Goal: Information Seeking & Learning: Learn about a topic

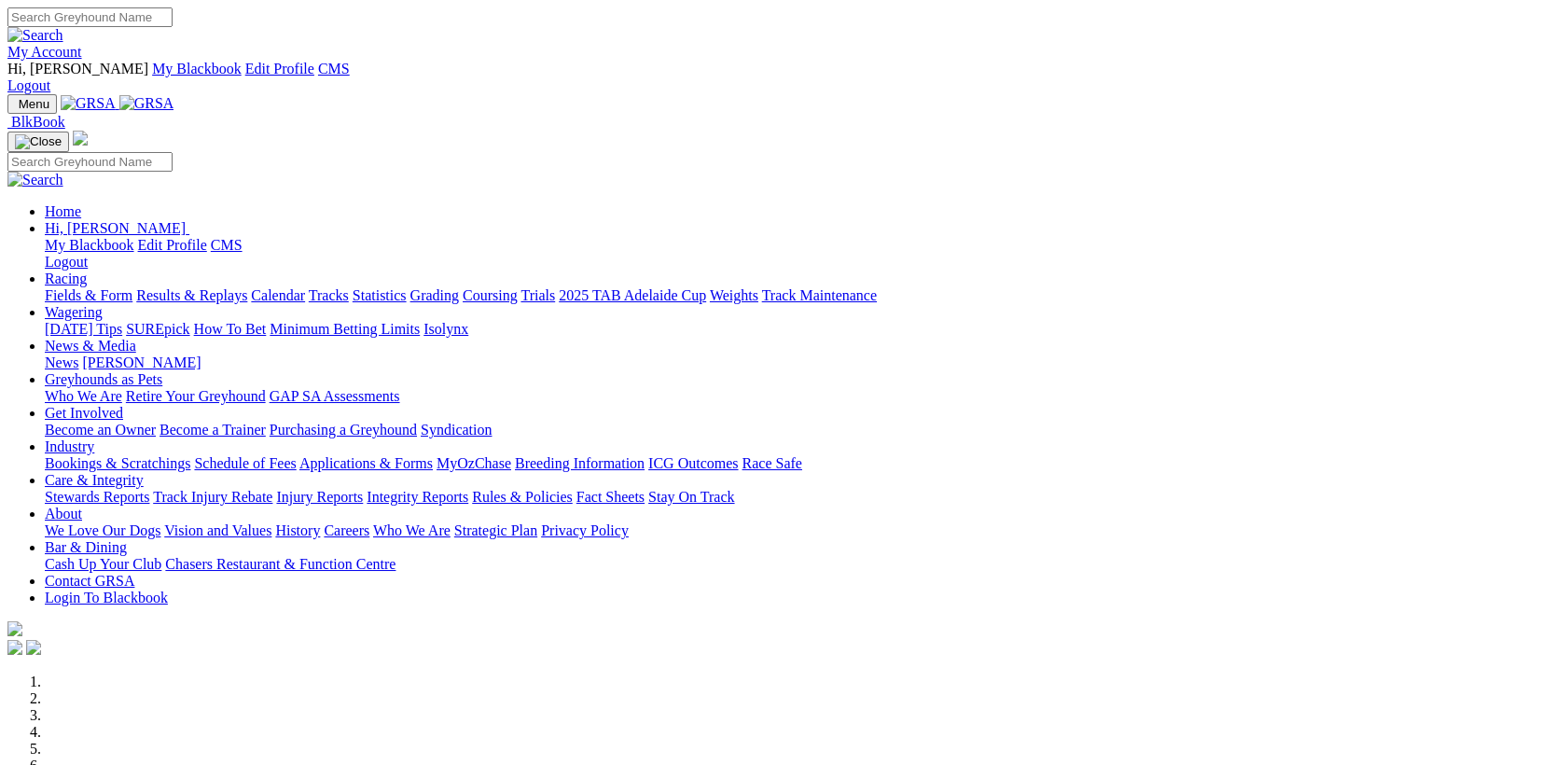
click at [144, 472] on link "Care & Integrity" at bounding box center [94, 480] width 99 height 16
click at [150, 489] on link "Stewards Reports" at bounding box center [96, 496] width 104 height 16
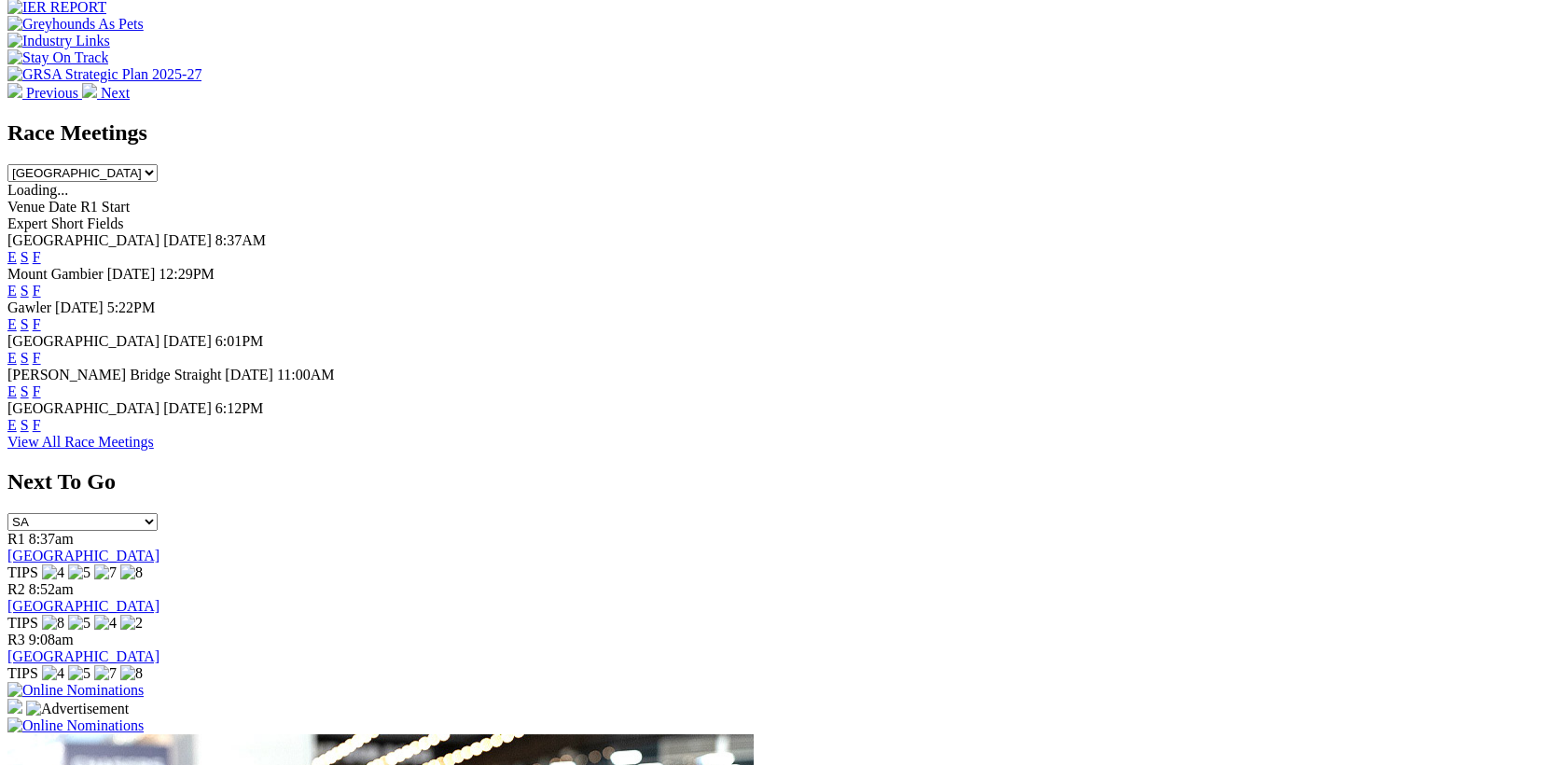
scroll to position [653, 0]
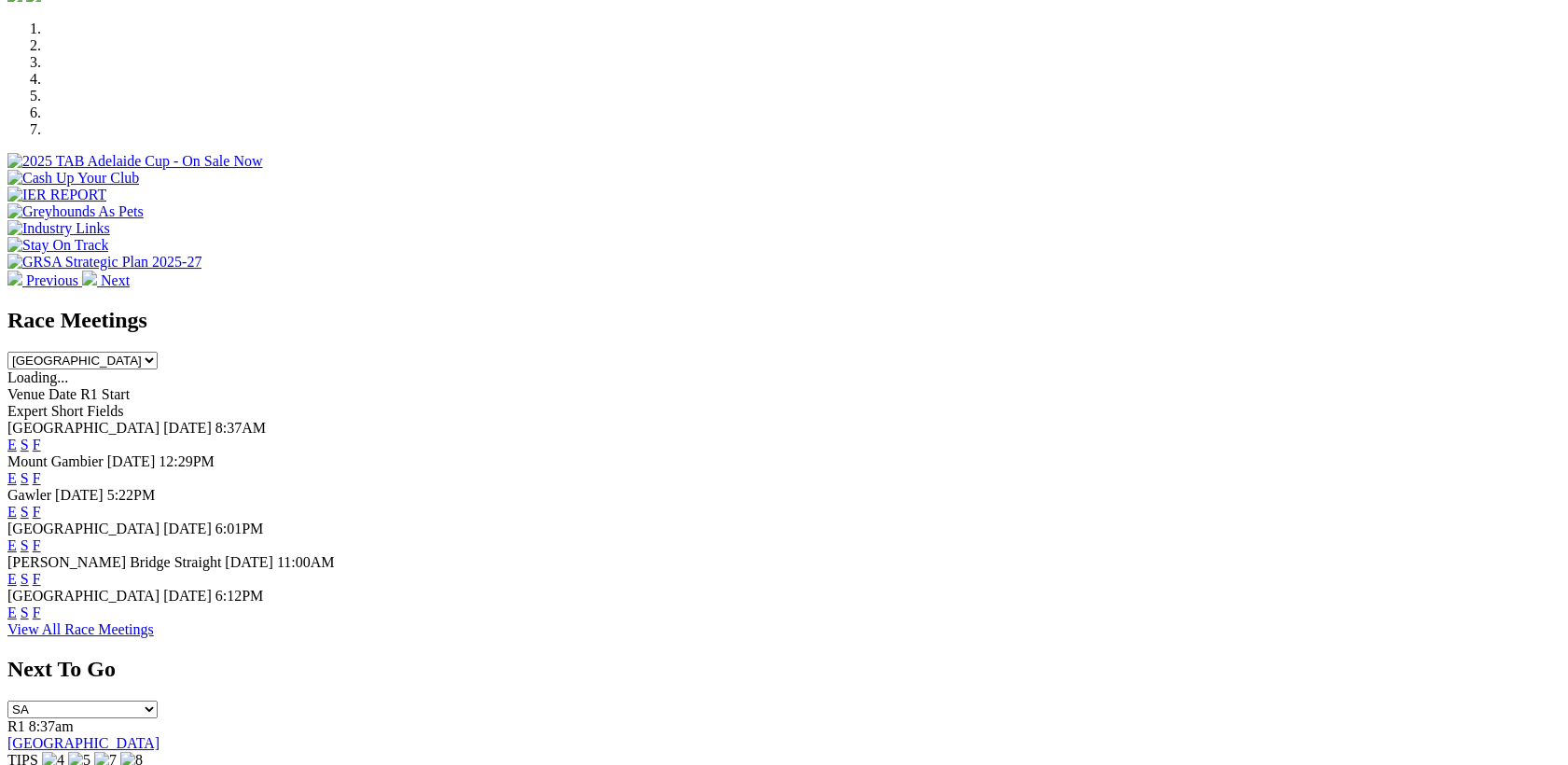
click at [17, 437] on link "E" at bounding box center [12, 445] width 9 height 16
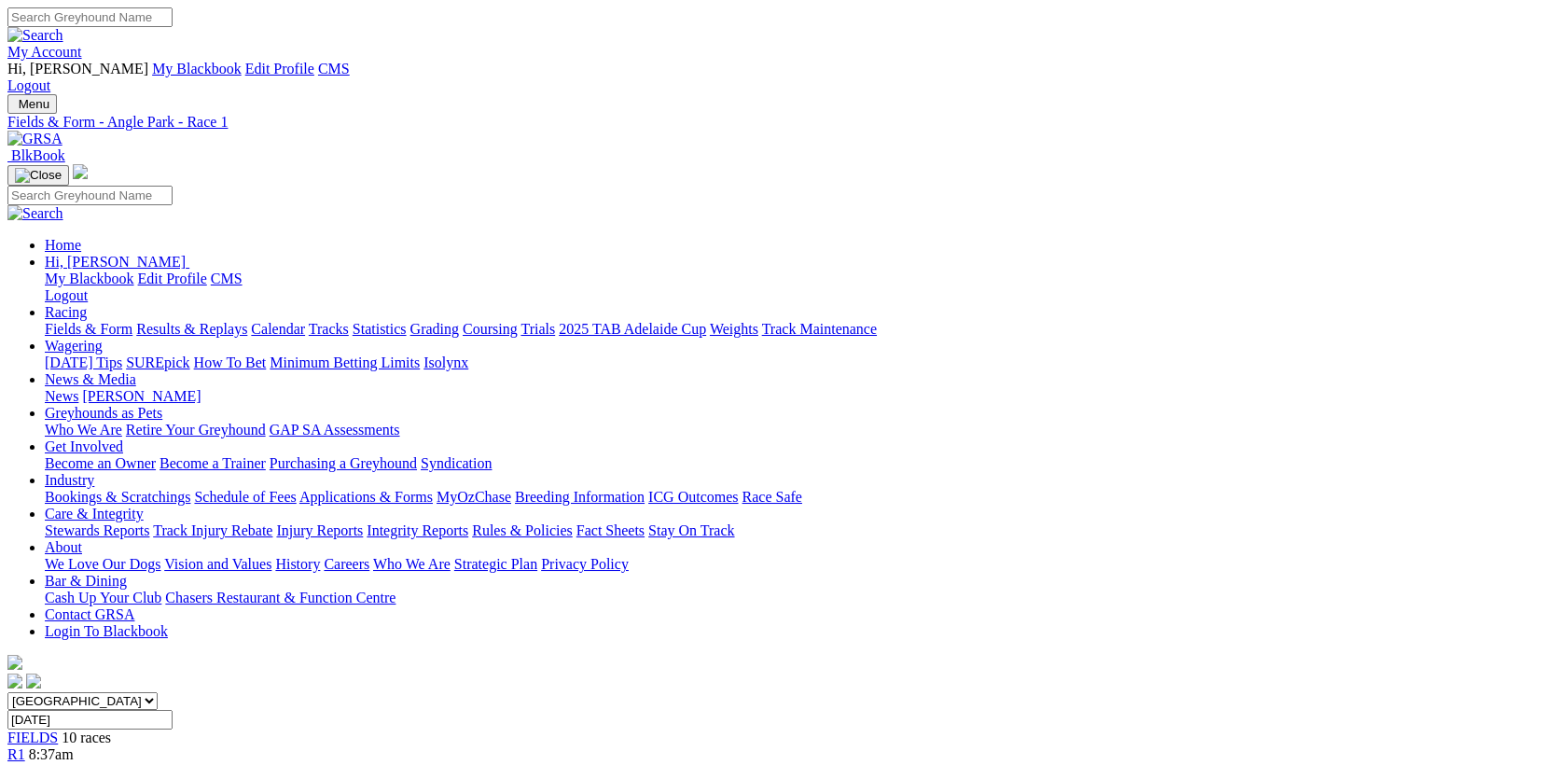
click at [73, 763] on span "8:52am" at bounding box center [51, 771] width 45 height 16
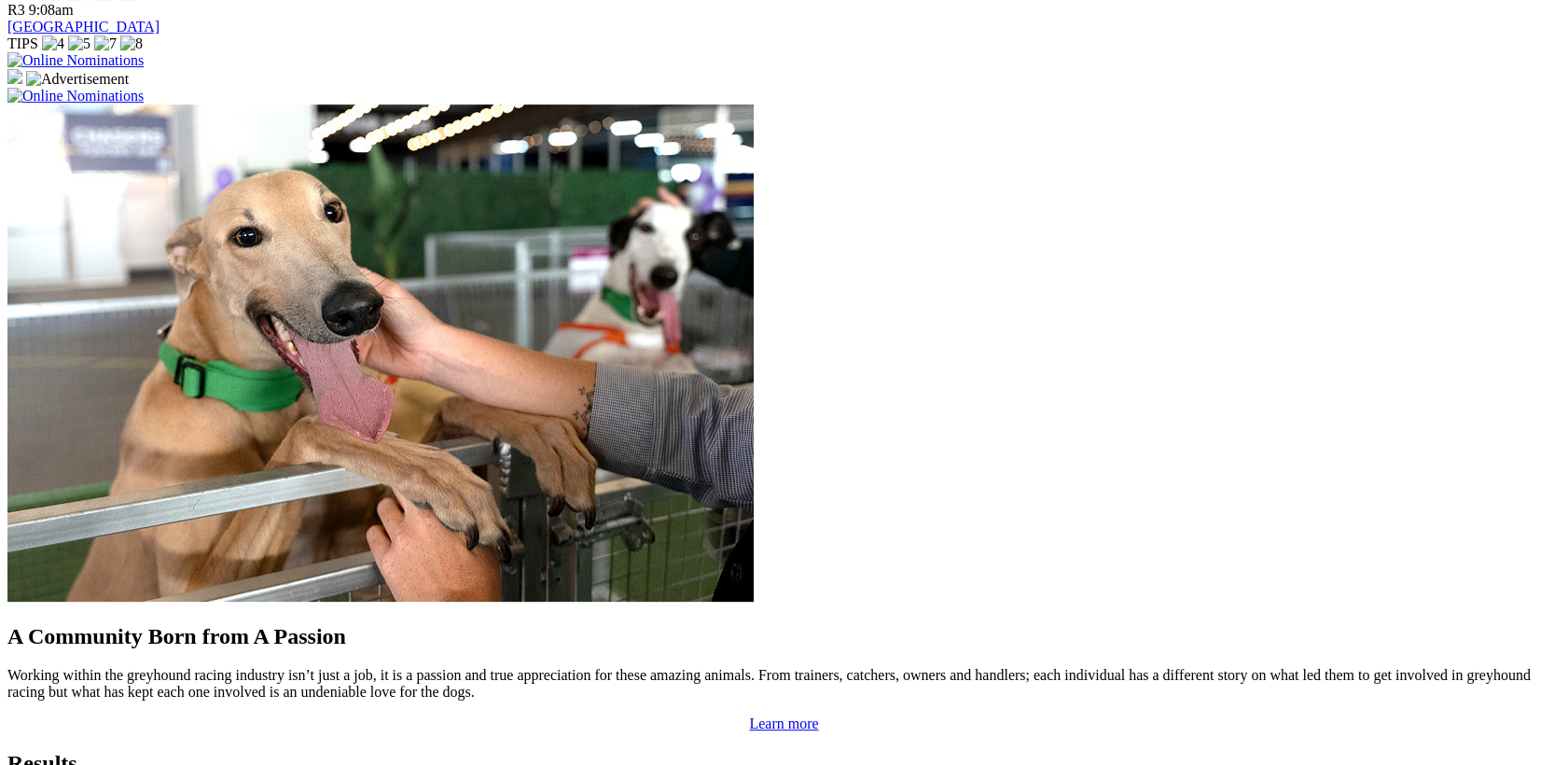
scroll to position [1481, 0]
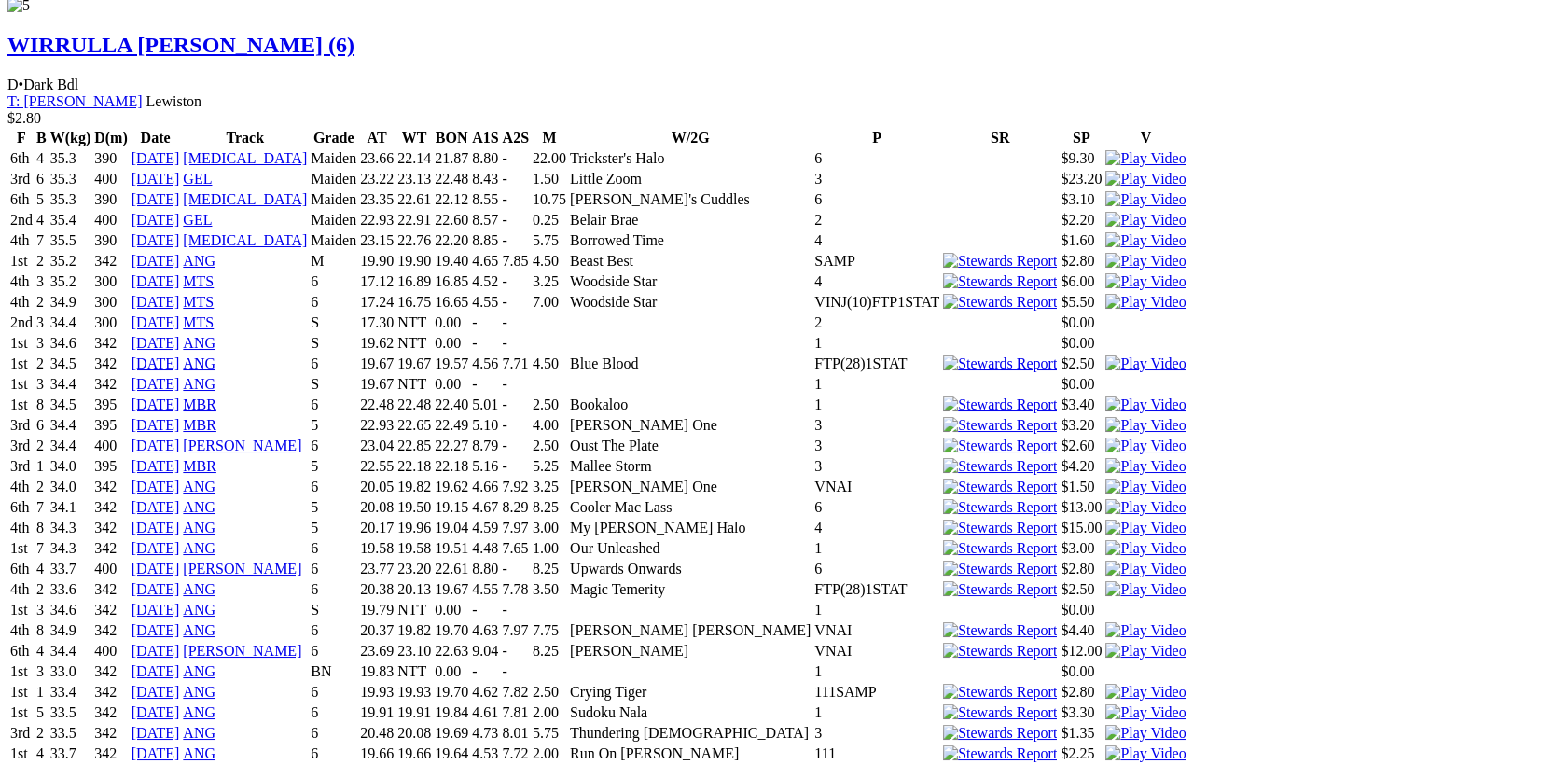
scroll to position [183, 0]
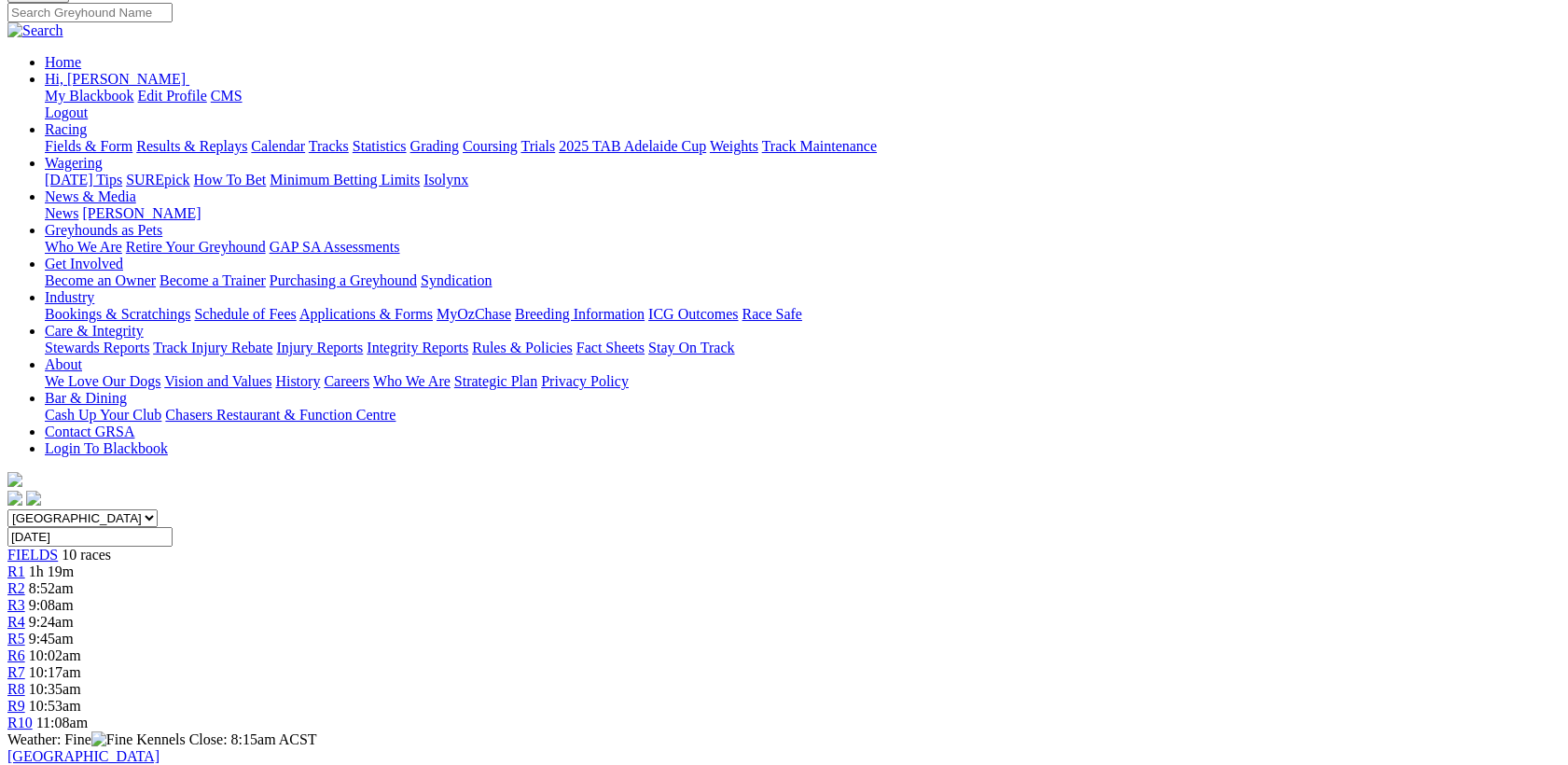
click at [25, 664] on link "R7" at bounding box center [17, 672] width 18 height 16
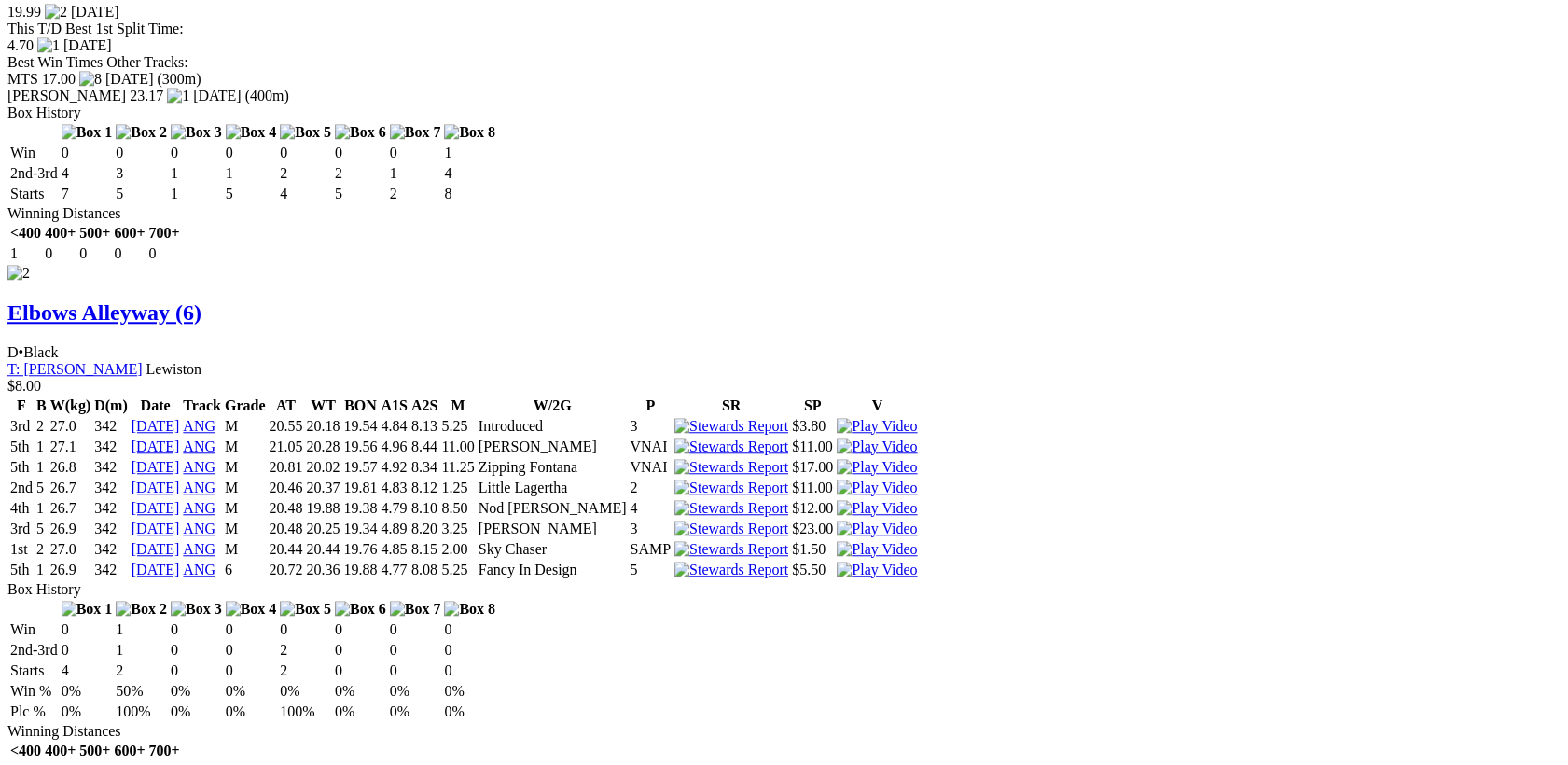
scroll to position [3462, 0]
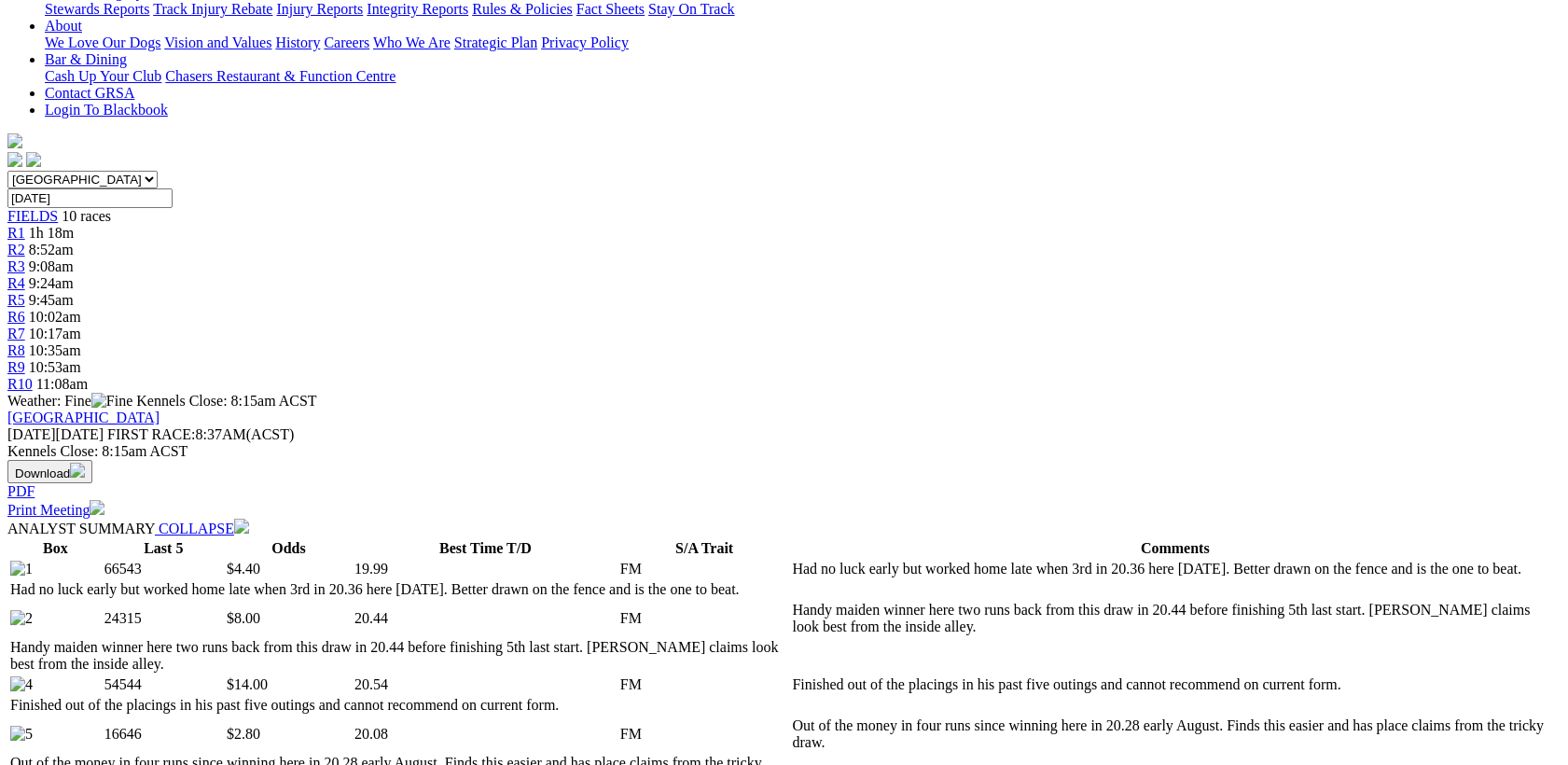
scroll to position [224, 0]
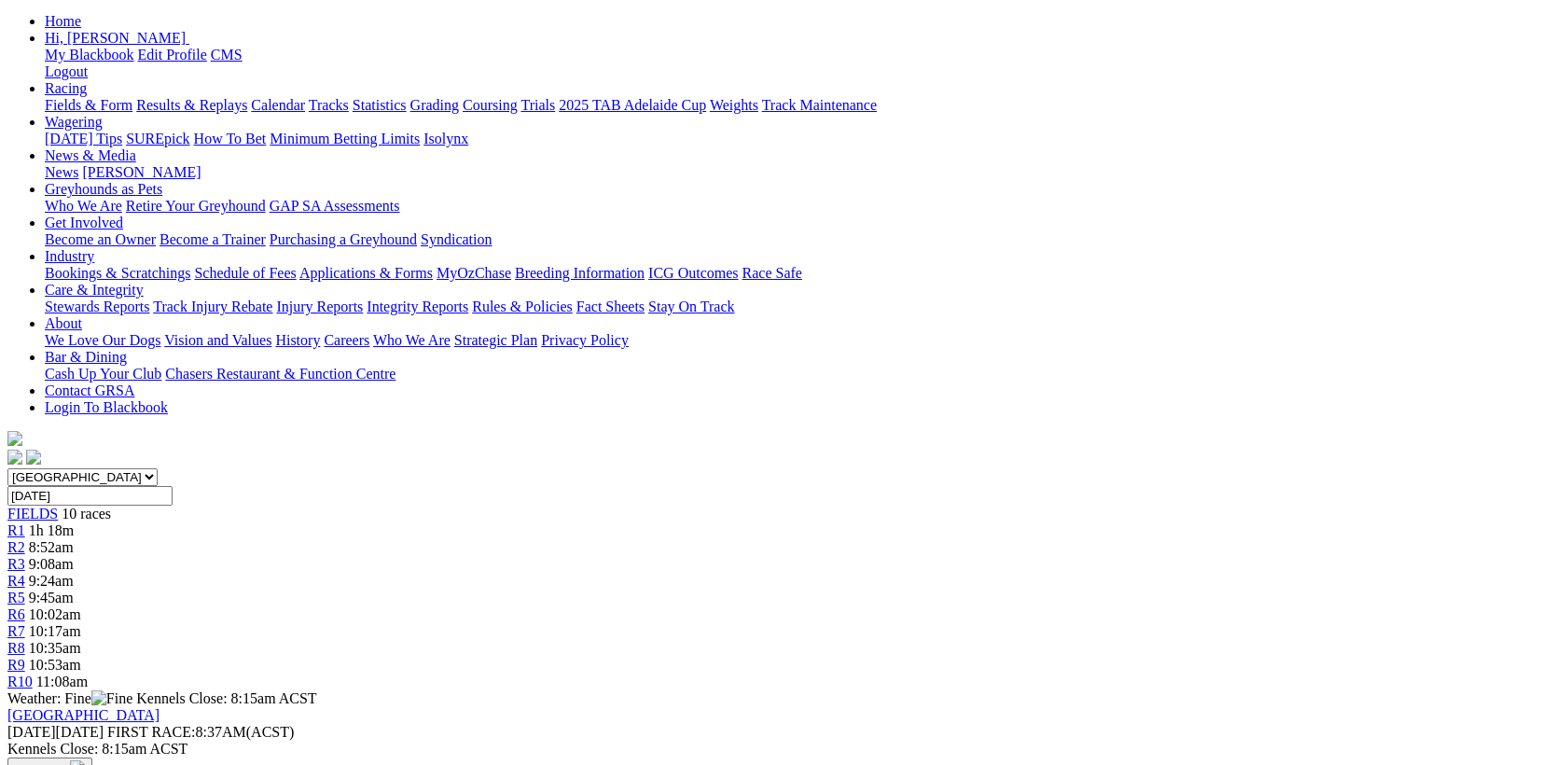
click at [81, 640] on span "10:35am" at bounding box center [54, 648] width 52 height 16
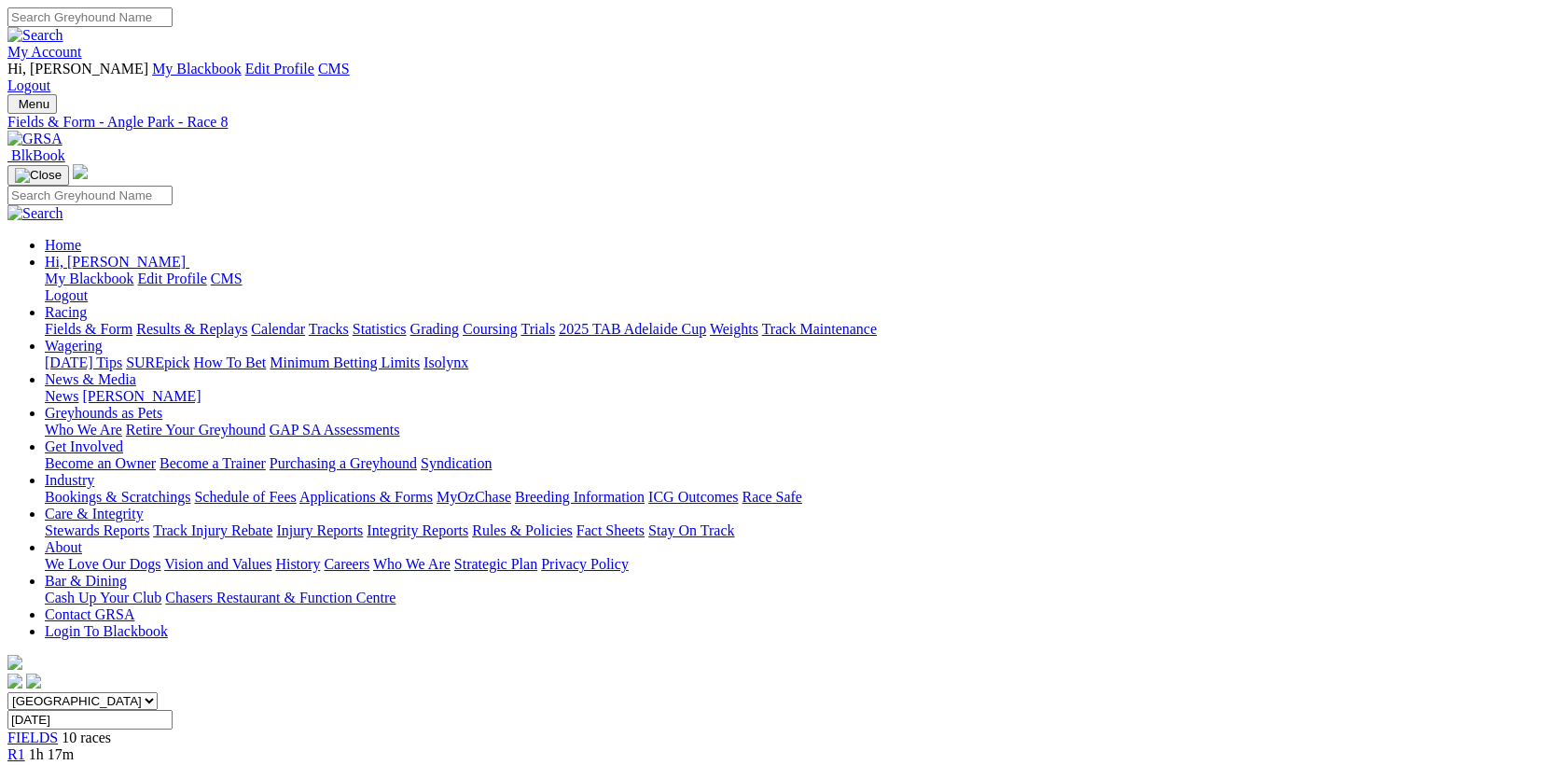
click at [172, 16] on input "Search" at bounding box center [90, 18] width 165 height 20
type input "brett lee"
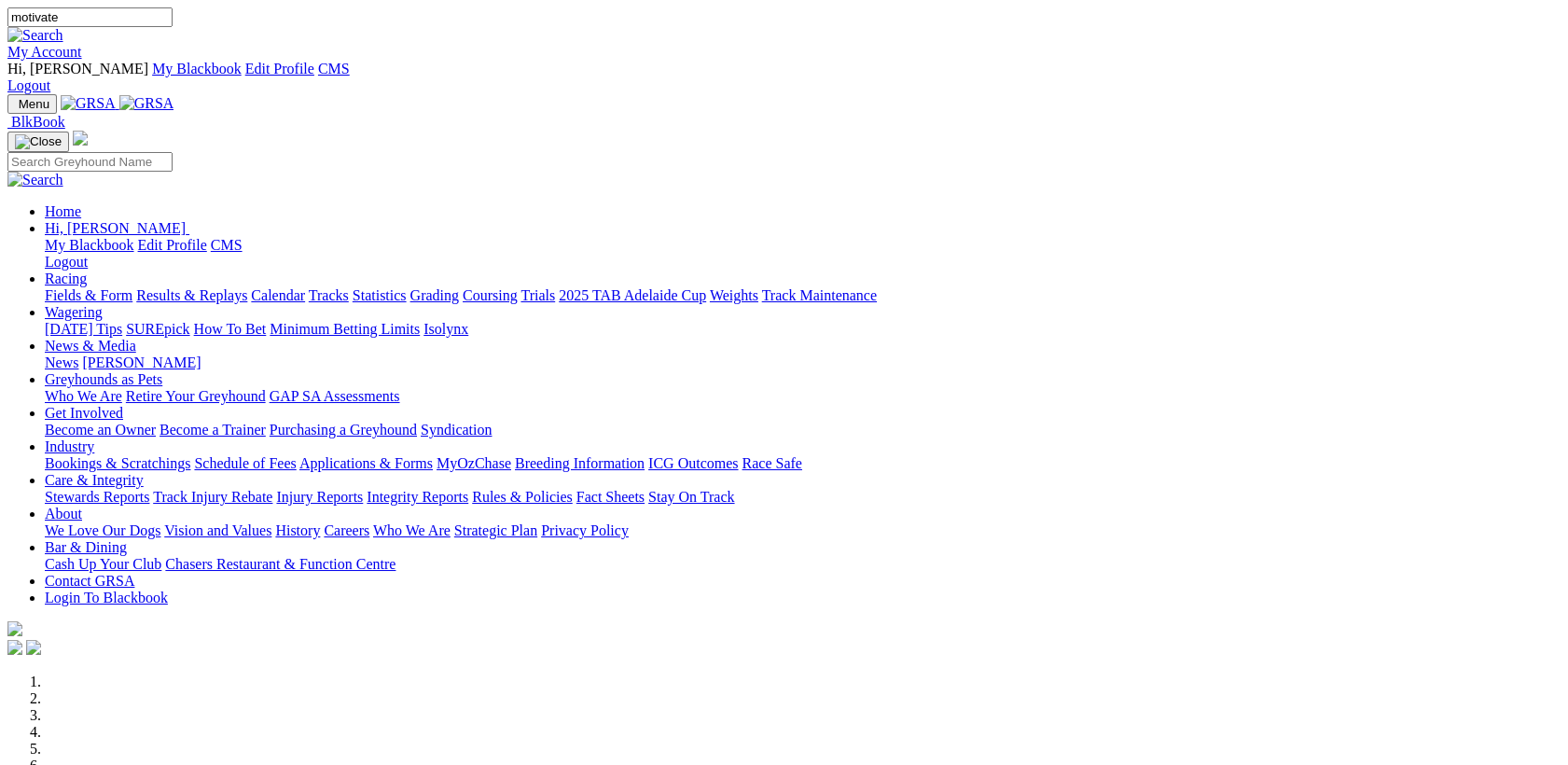
type input "motivate"
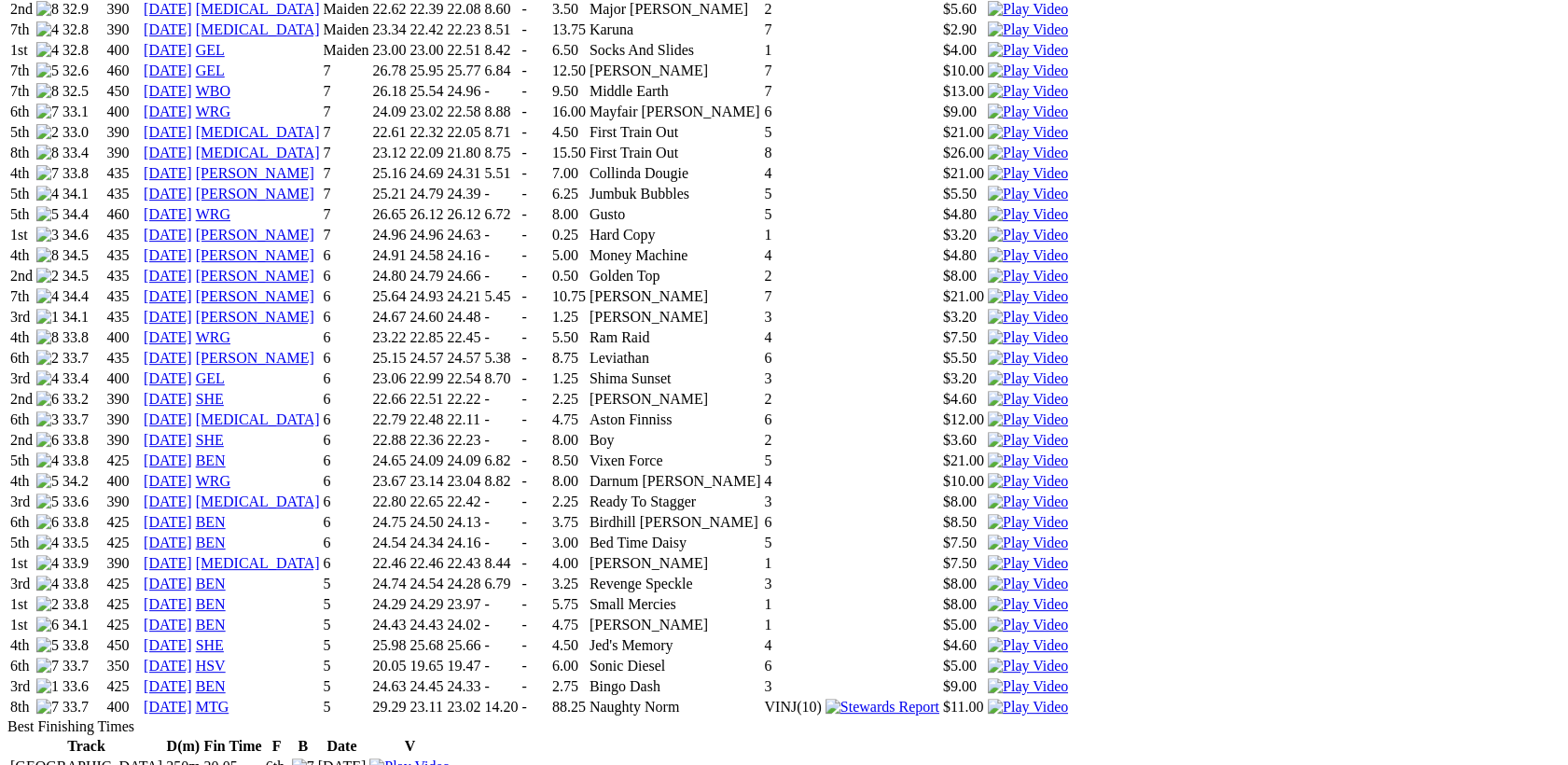
scroll to position [1296, 0]
